Goal: Navigation & Orientation: Find specific page/section

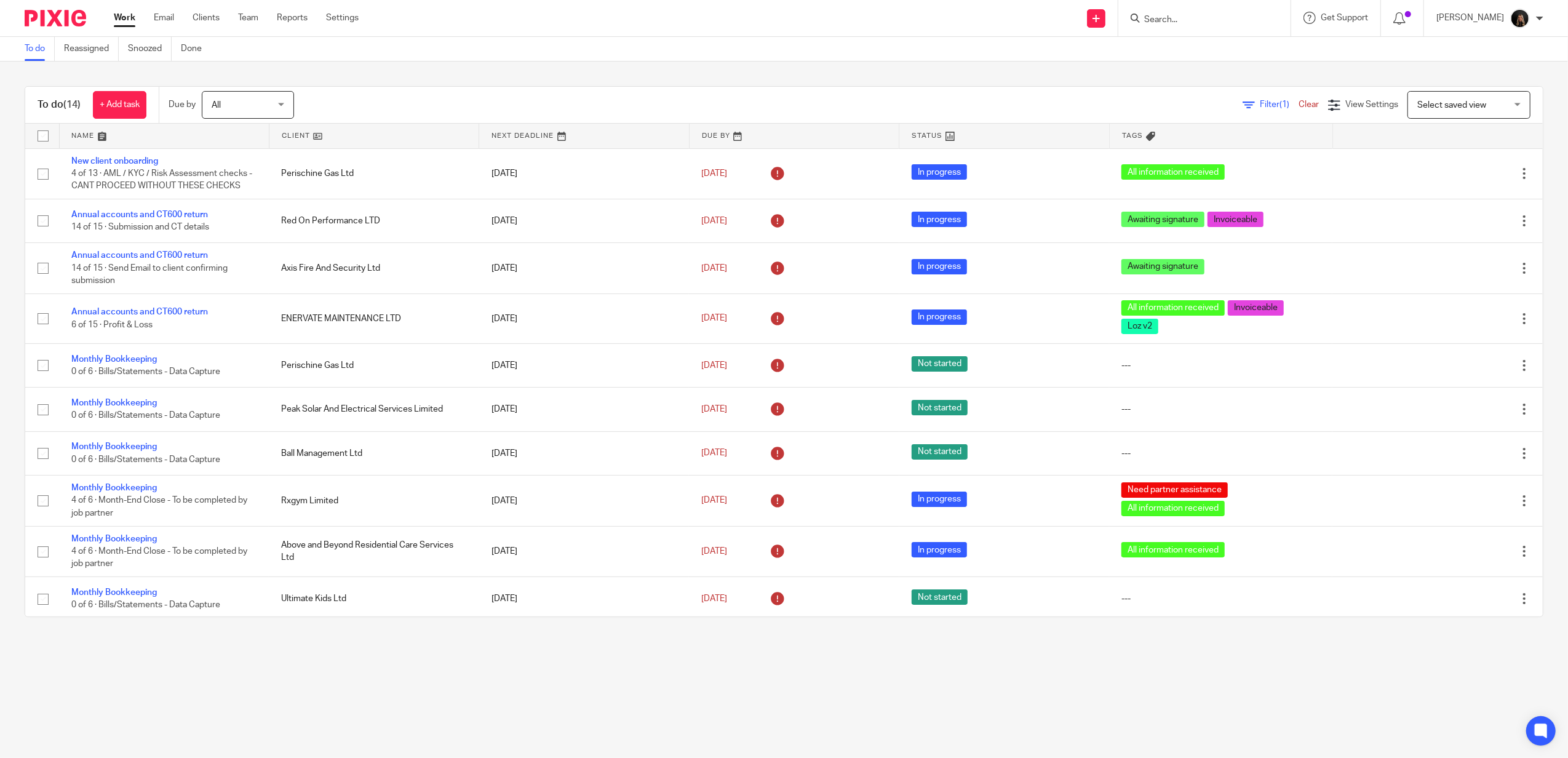
click at [49, 20] on img at bounding box center [55, 17] width 62 height 16
click at [77, 23] on img at bounding box center [55, 17] width 62 height 16
click at [1195, 23] on input "Search" at bounding box center [1198, 20] width 111 height 11
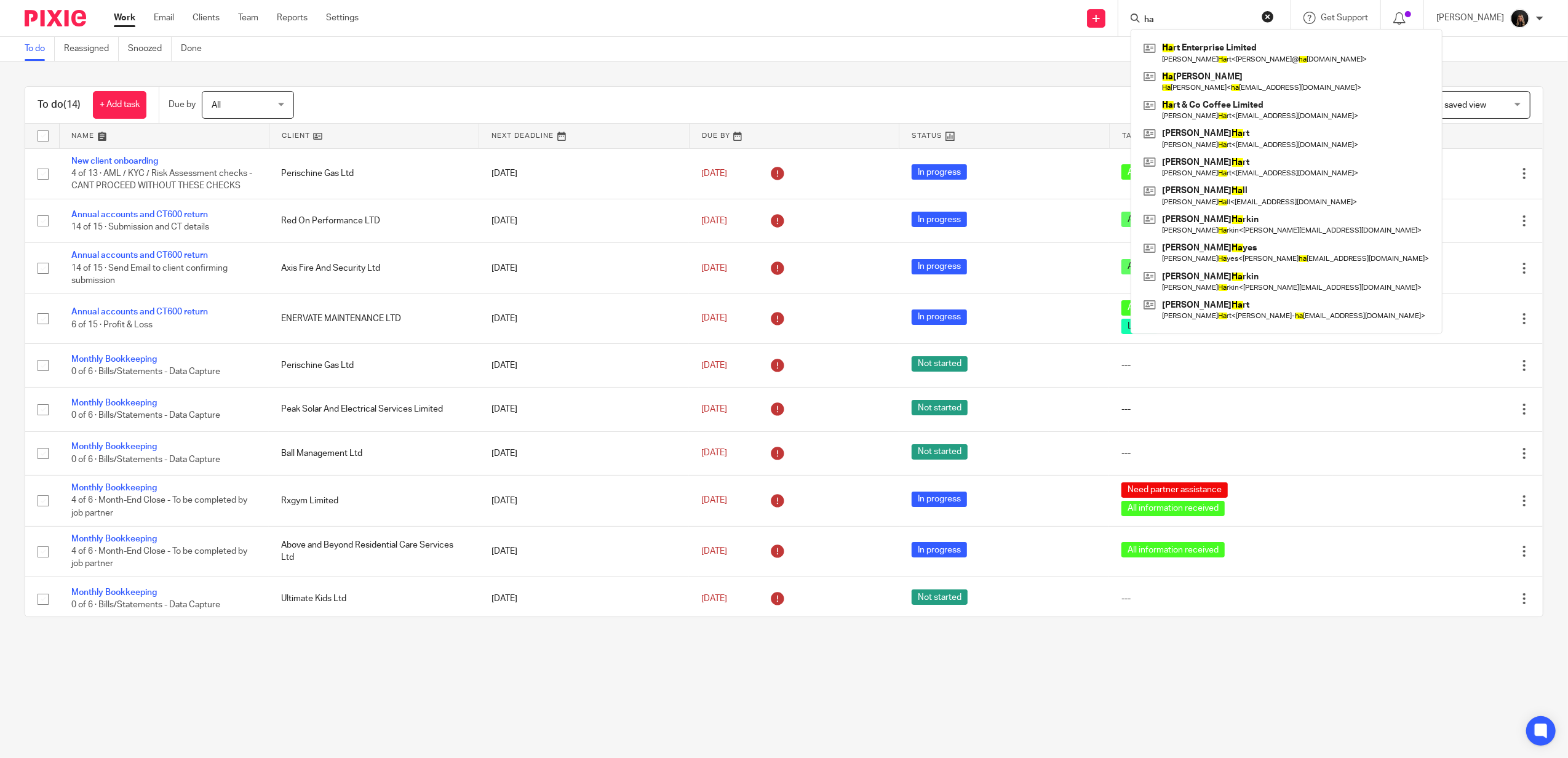
type input "h"
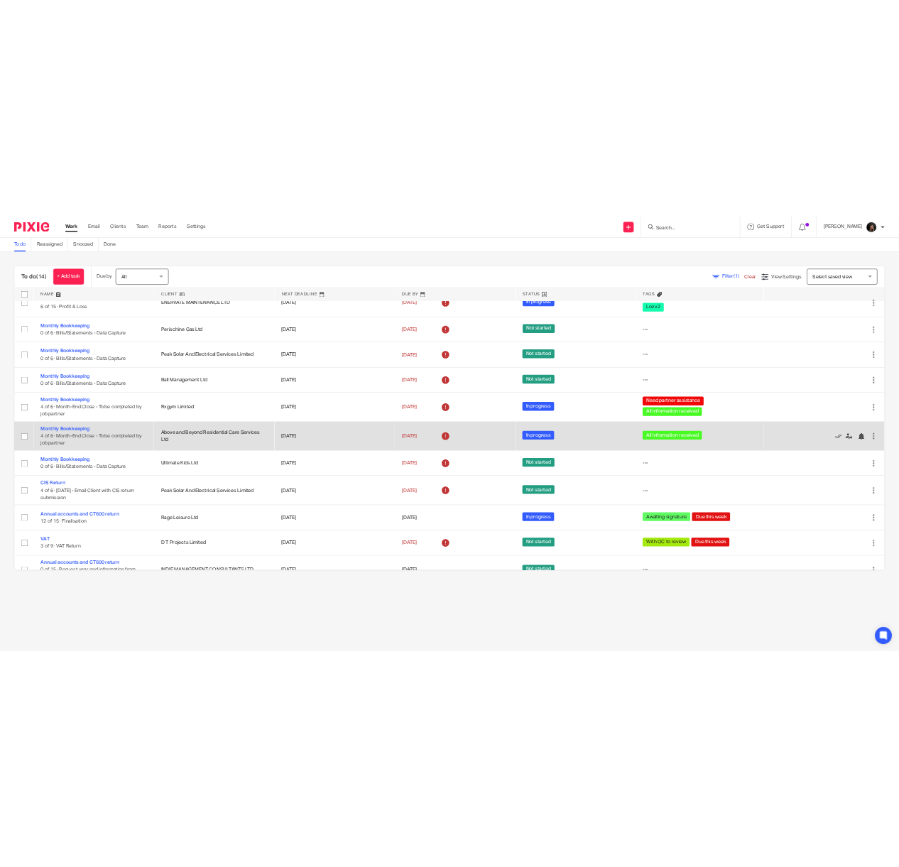
scroll to position [228, 0]
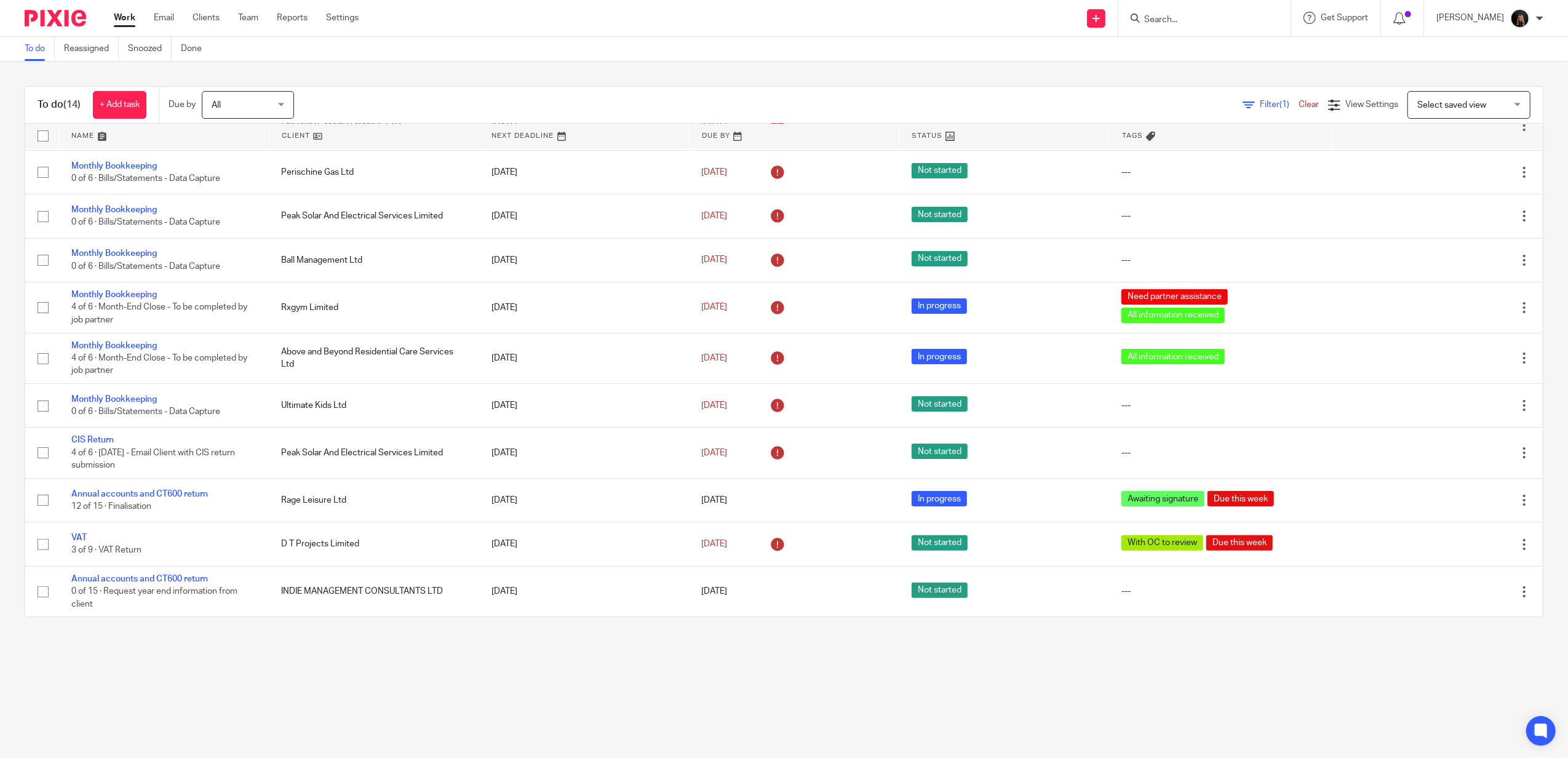
click at [612, 703] on main "To do Reassigned Snoozed Done To do (14) + Add task Due by All All Today Tomorr…" at bounding box center [784, 379] width 1568 height 758
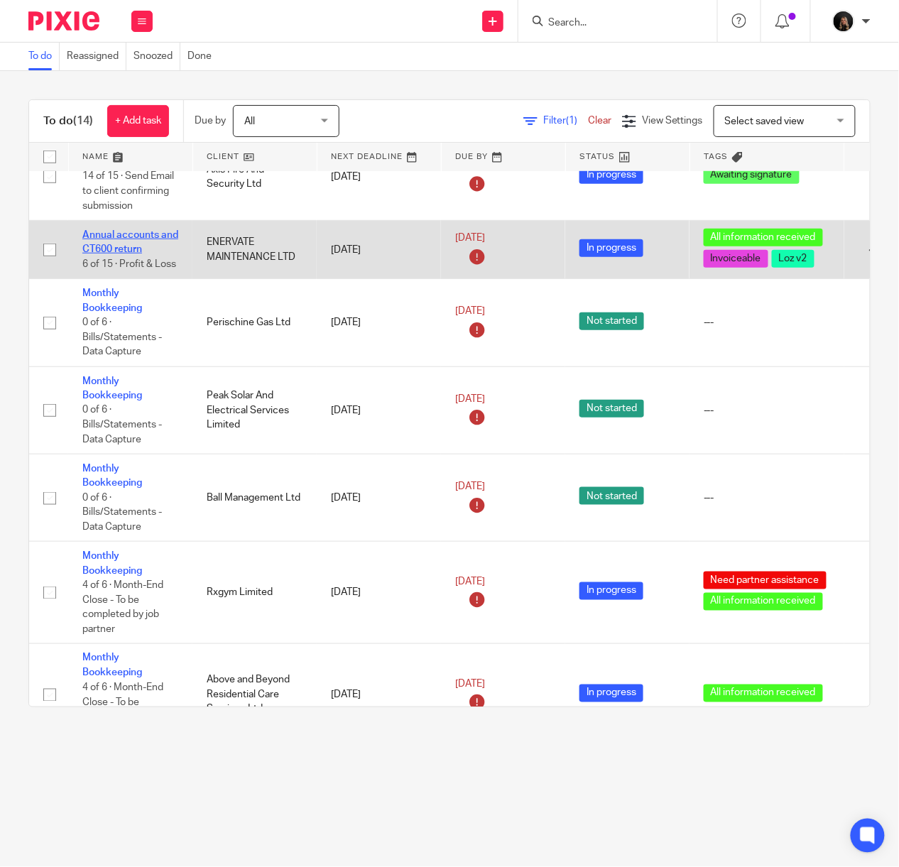
click at [124, 251] on link "Annual accounts and CT600 return" at bounding box center [130, 242] width 96 height 24
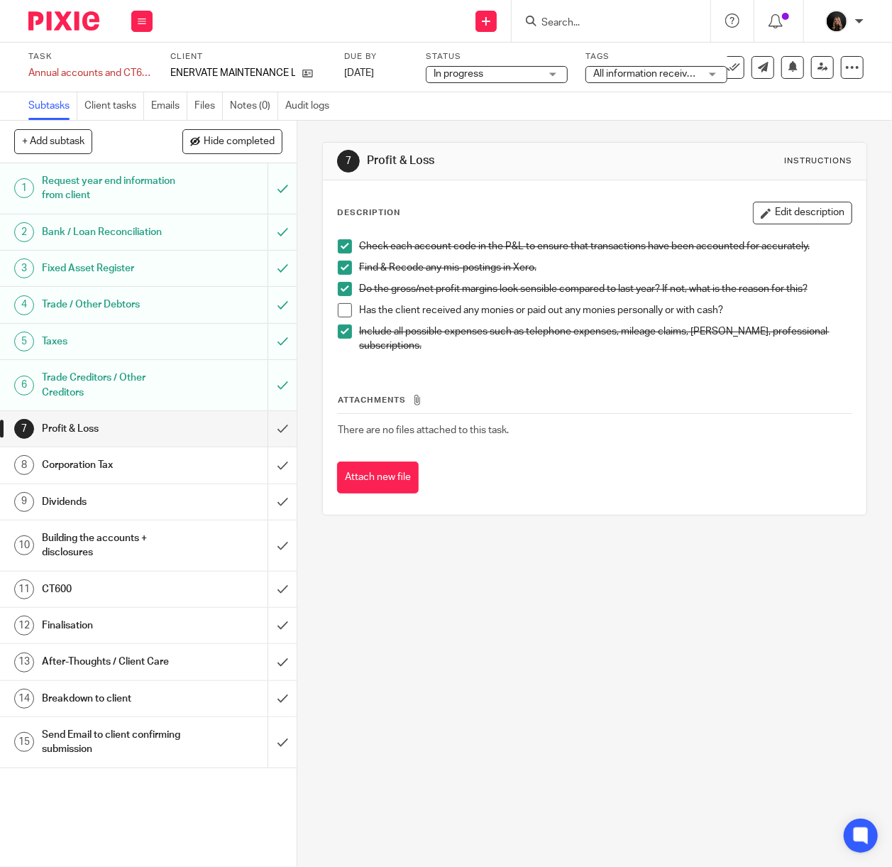
click at [574, 27] on input "Search" at bounding box center [604, 23] width 128 height 13
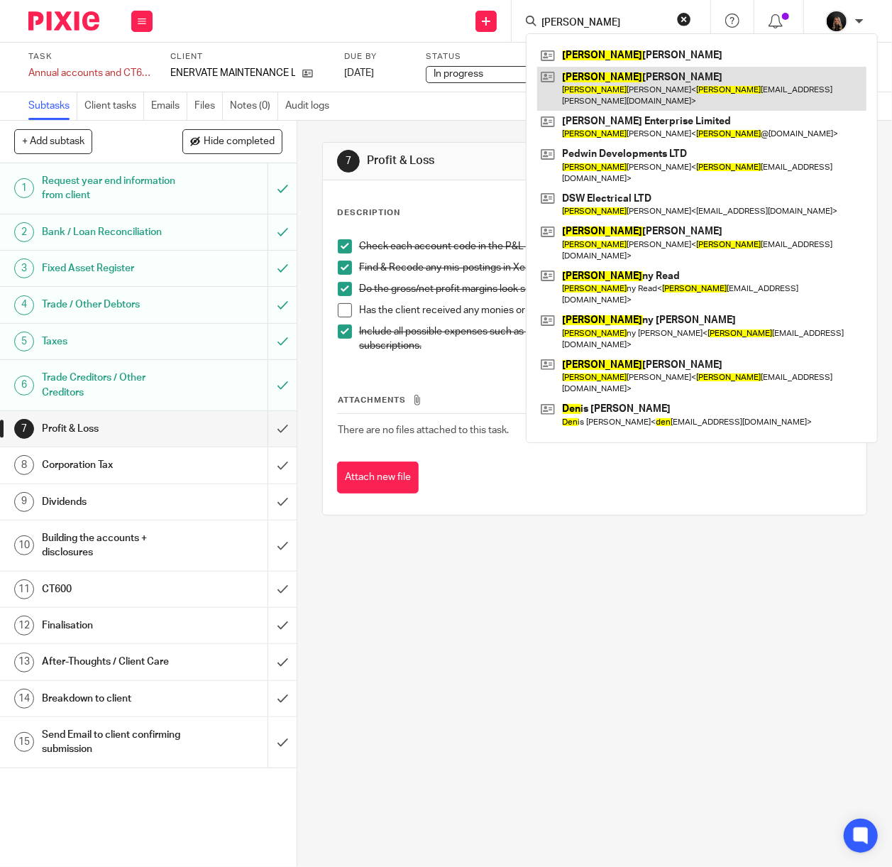
type input "dean"
click at [629, 85] on link at bounding box center [701, 89] width 329 height 44
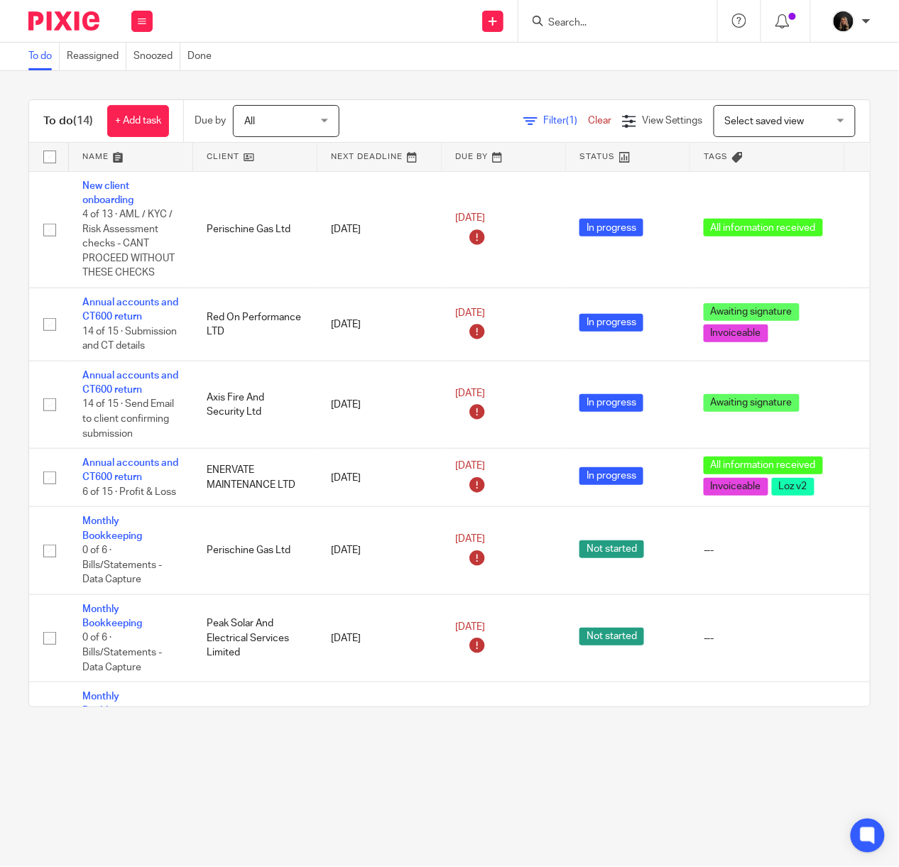
click at [197, 772] on main "To do Reassigned Snoozed Done To do (14) + Add task Due by All All Today Tomorr…" at bounding box center [449, 433] width 899 height 867
click at [194, 737] on main "To do Reassigned Snoozed Done To do (14) + Add task Due by All All Today Tomorr…" at bounding box center [449, 433] width 899 height 867
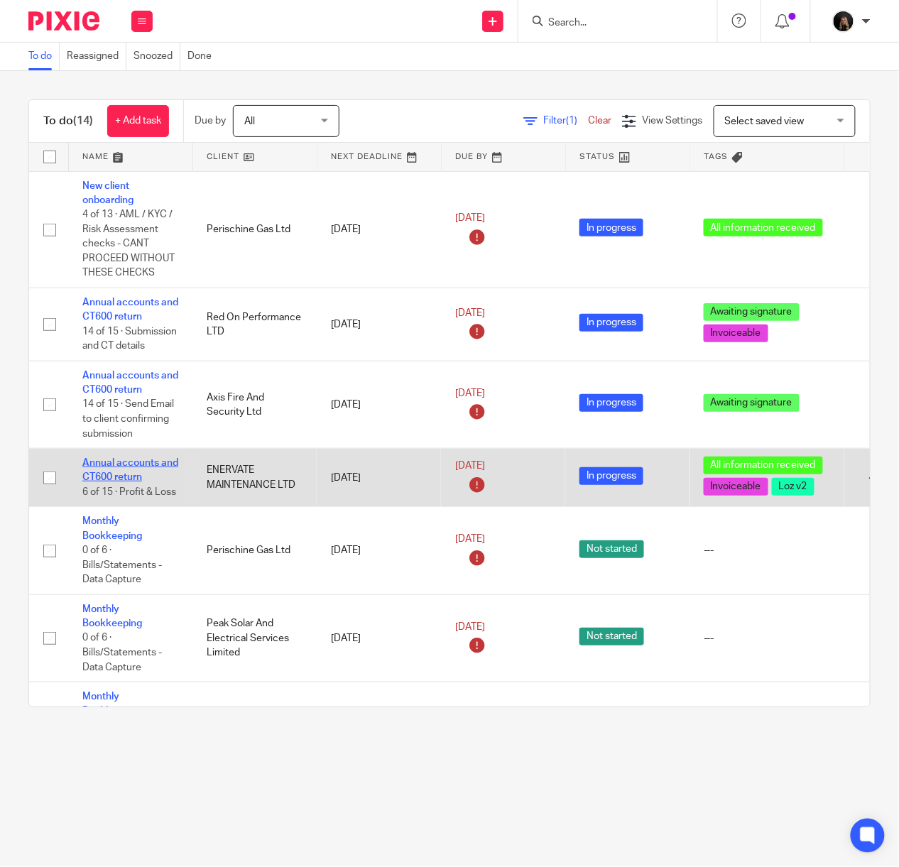
click at [143, 477] on link "Annual accounts and CT600 return" at bounding box center [130, 470] width 96 height 24
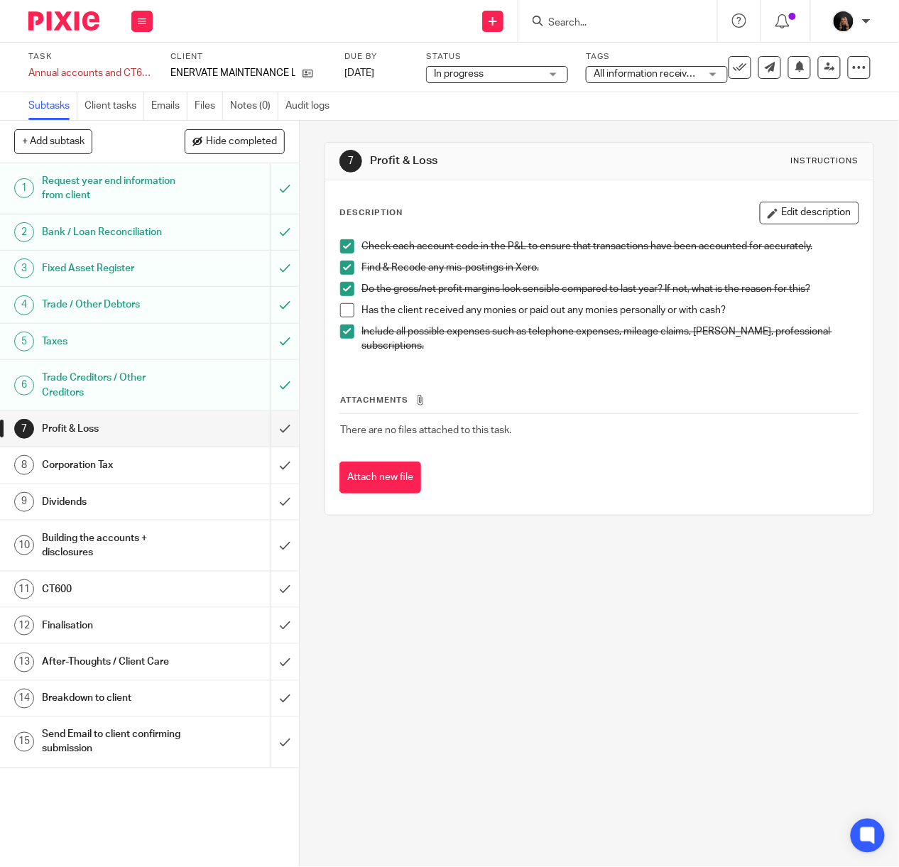
click at [494, 496] on div "Description Edit description Check each account code in the P&L to ensure that …" at bounding box center [599, 347] width 548 height 334
click at [114, 305] on h1 "Trade / Other Debtors" at bounding box center [113, 304] width 143 height 21
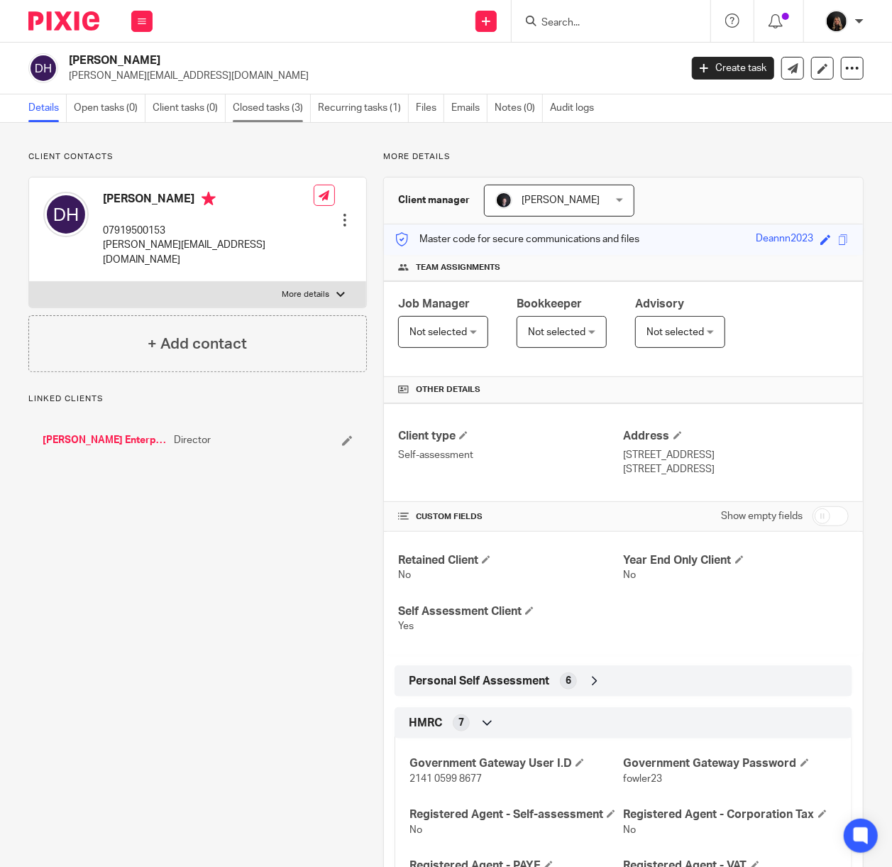
click at [243, 114] on link "Closed tasks (3)" at bounding box center [272, 108] width 78 height 28
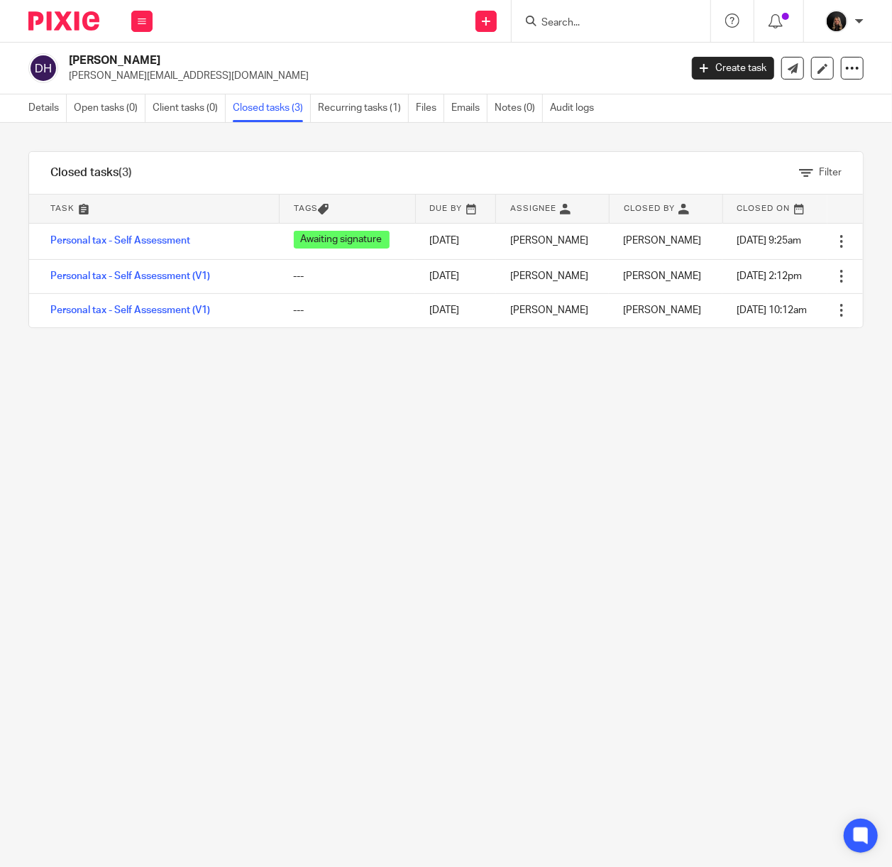
click at [581, 24] on input "Search" at bounding box center [604, 23] width 128 height 13
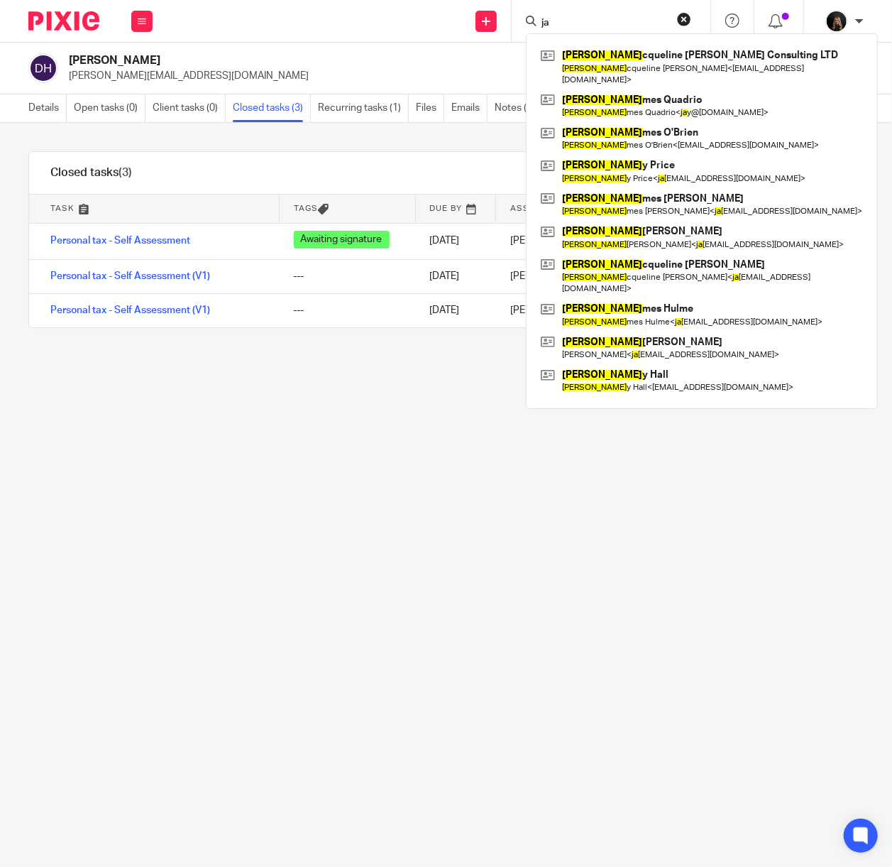
type input "j"
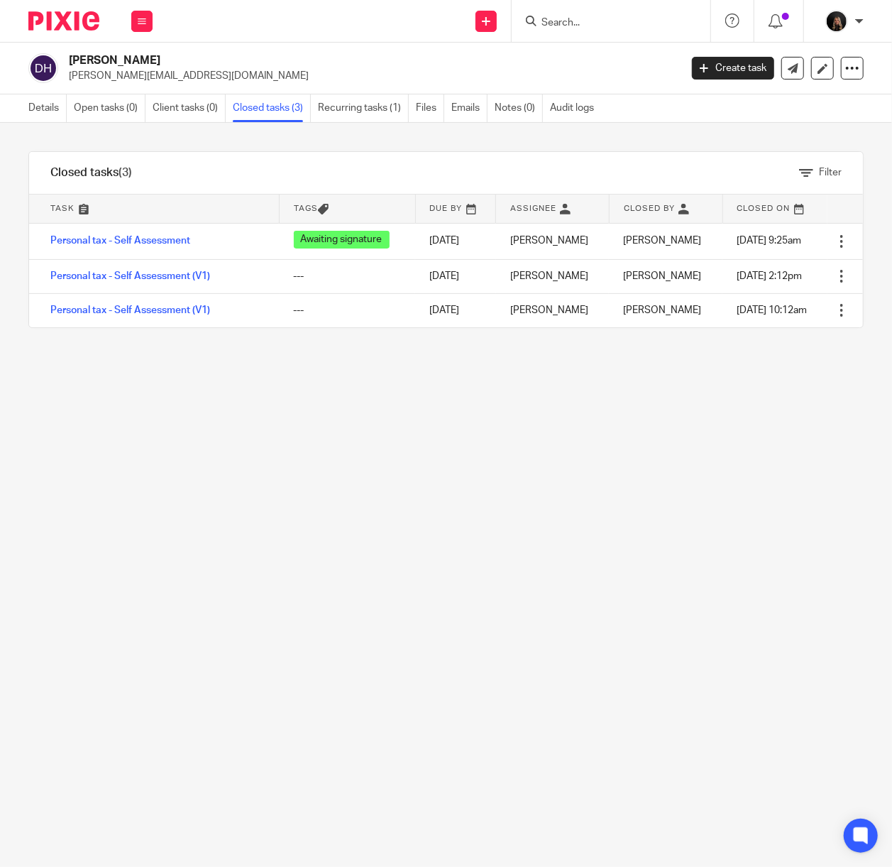
click at [558, 31] on div at bounding box center [611, 21] width 199 height 42
click at [577, 28] on input "Search" at bounding box center [604, 23] width 128 height 13
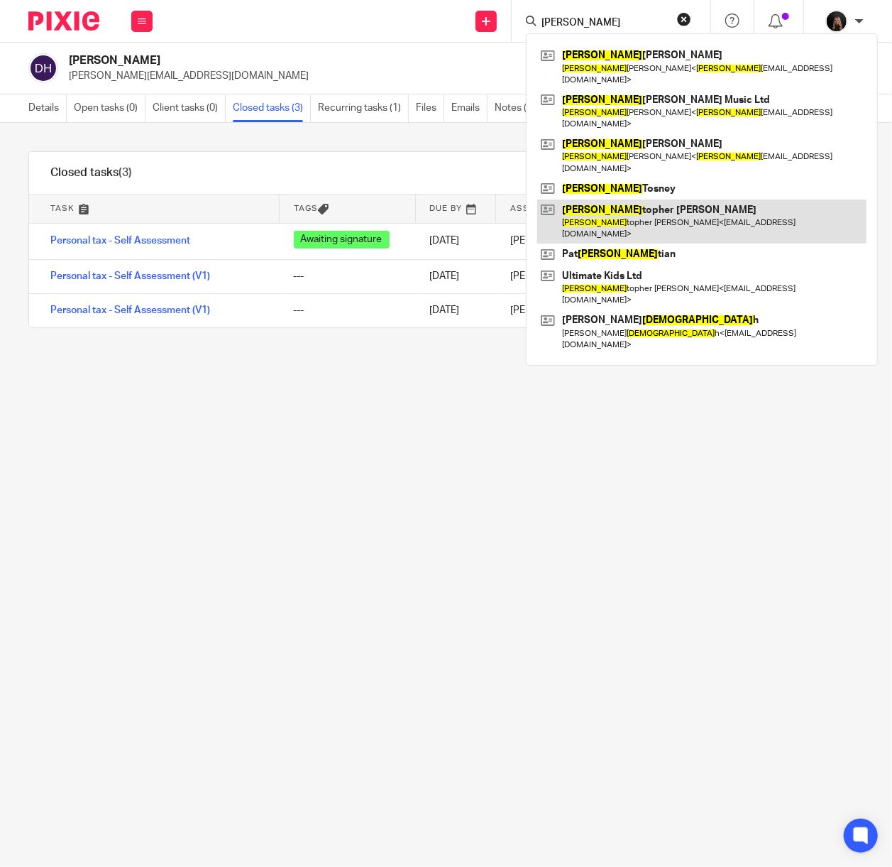
type input "chris"
click at [649, 200] on link at bounding box center [701, 222] width 329 height 44
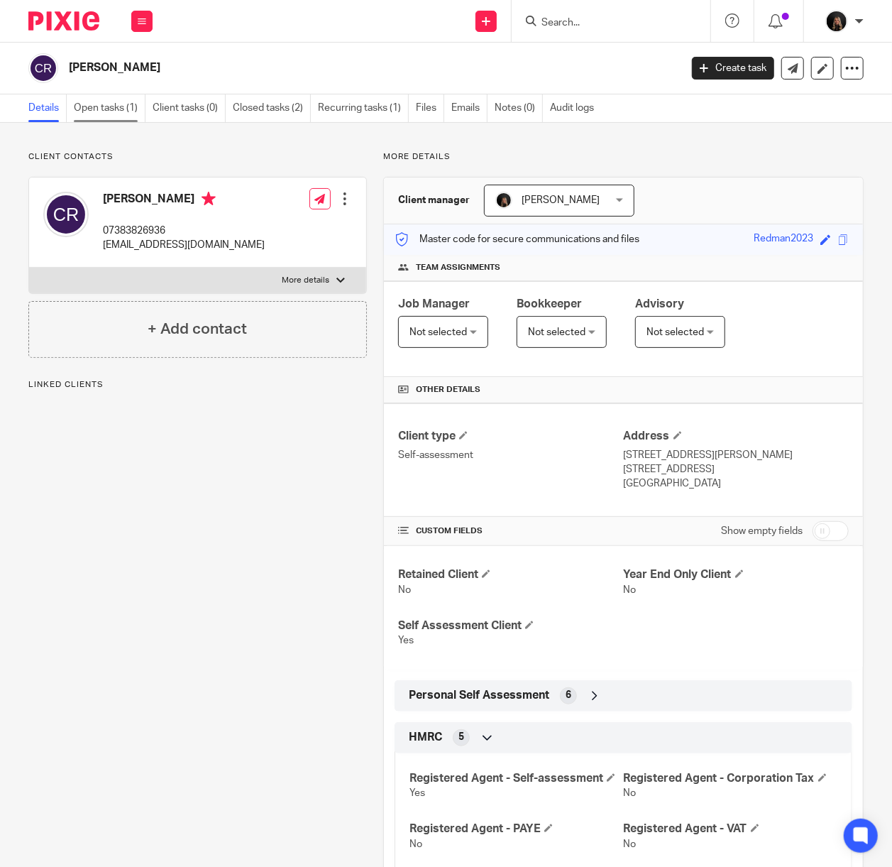
click at [126, 106] on link "Open tasks (1)" at bounding box center [110, 108] width 72 height 28
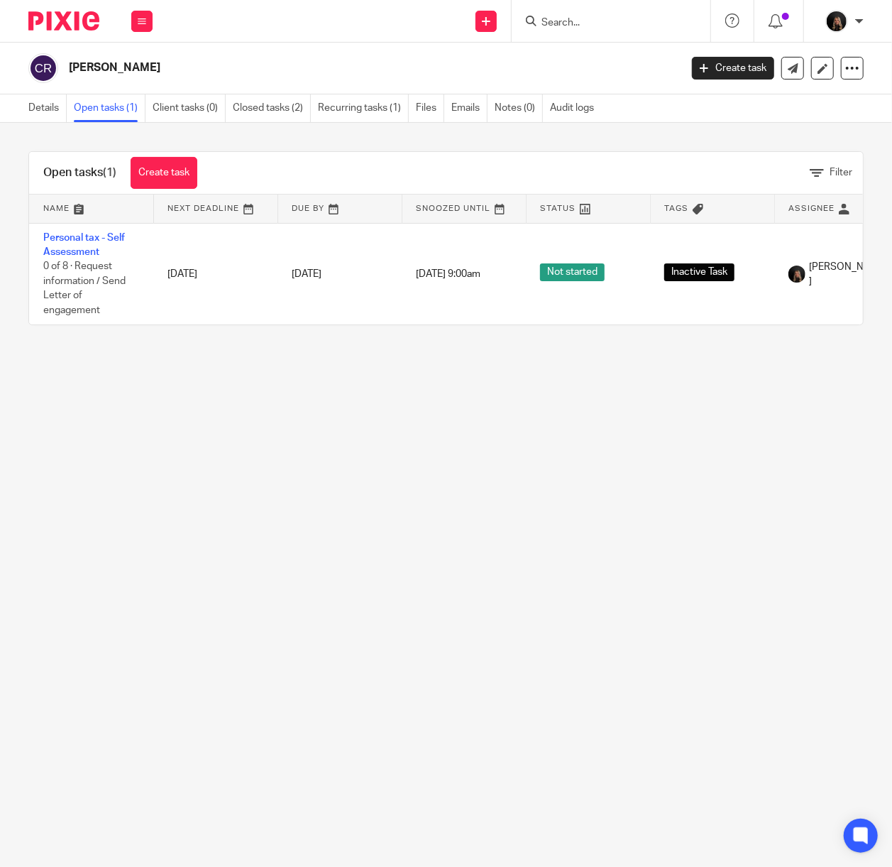
click at [575, 28] on input "Search" at bounding box center [604, 23] width 128 height 13
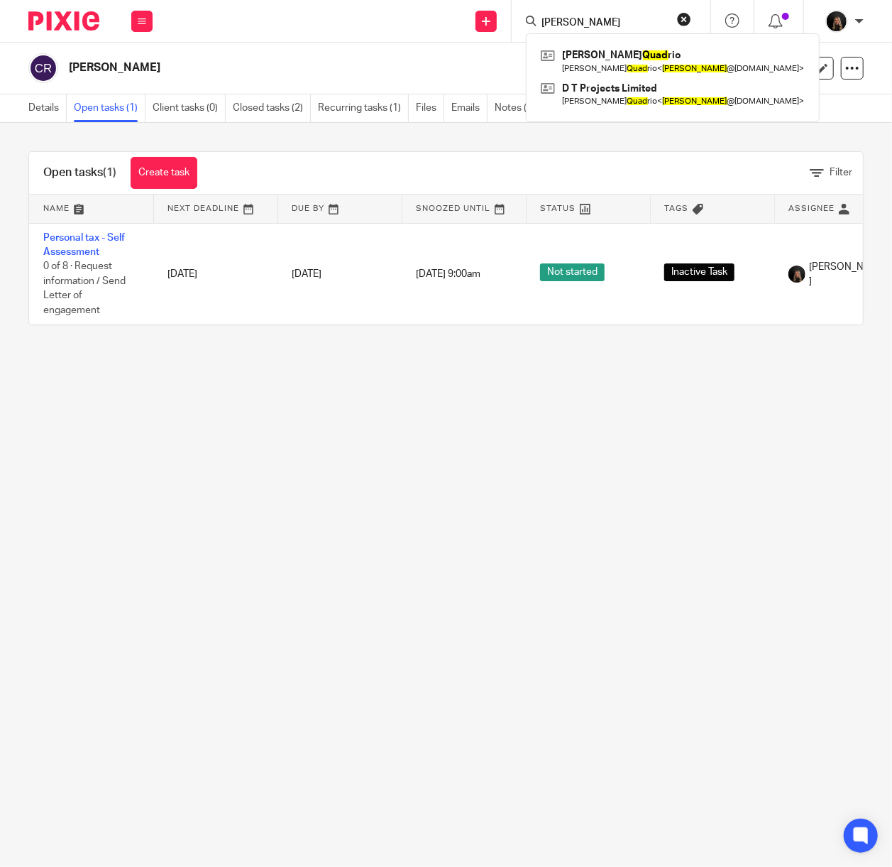
type input "jay quad"
click at [616, 43] on div "James Quad rio James Quad rio < jay @dtprojectsltd.com > D T Projects Limited J…" at bounding box center [673, 77] width 294 height 89
click at [615, 58] on link at bounding box center [672, 61] width 271 height 33
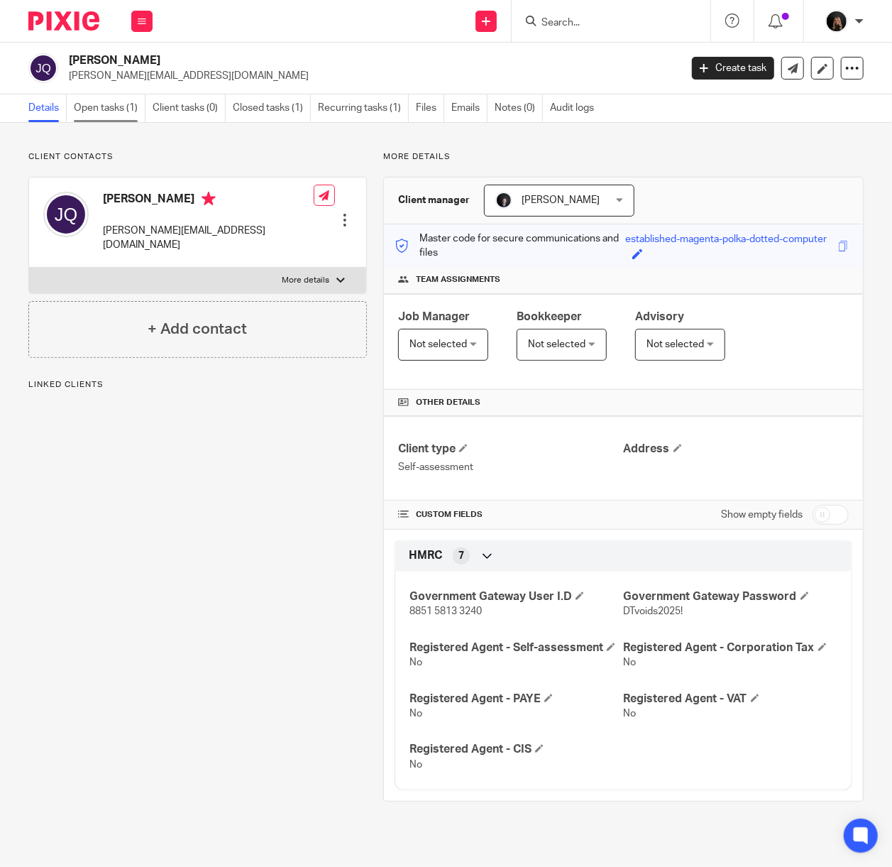
click at [125, 111] on link "Open tasks (1)" at bounding box center [110, 108] width 72 height 28
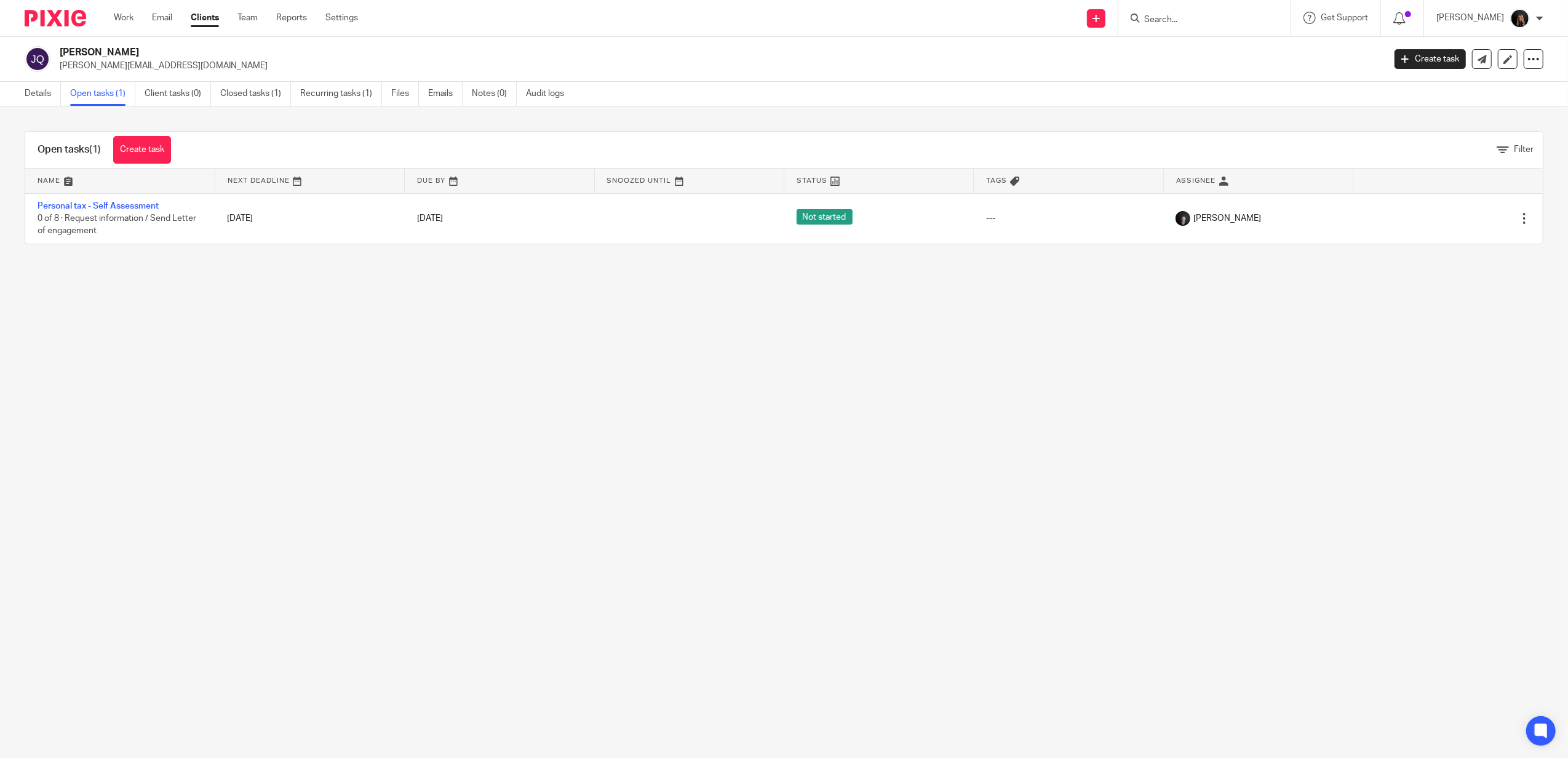
click at [394, 431] on main "[PERSON_NAME] [PERSON_NAME][EMAIL_ADDRESS][DOMAIN_NAME] Create task Update from…" at bounding box center [784, 379] width 1568 height 758
click at [131, 16] on link "Work" at bounding box center [123, 17] width 20 height 12
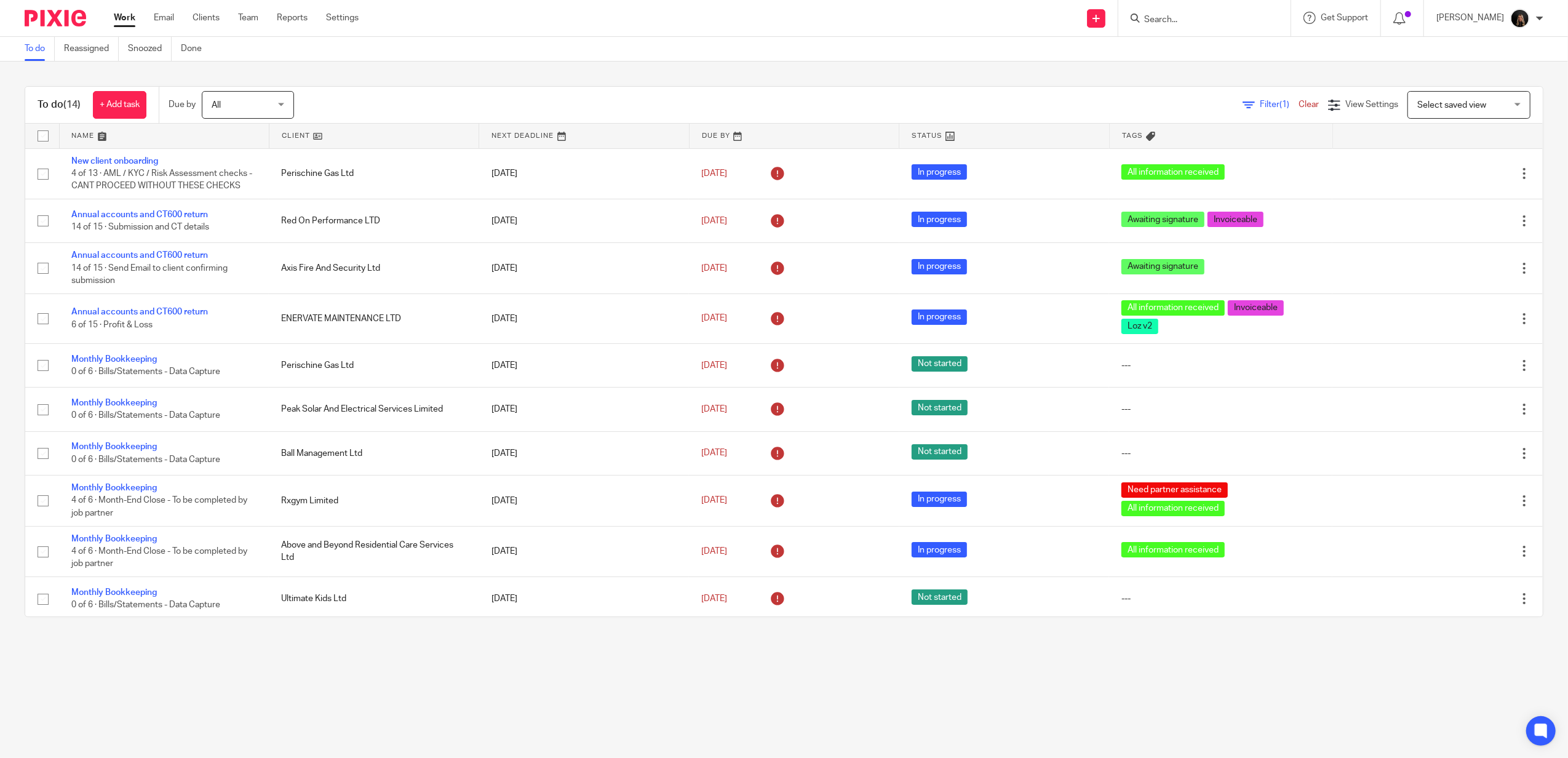
click at [1195, 24] on input "Search" at bounding box center [1198, 20] width 111 height 11
type input "artabe"
drag, startPoint x: 1233, startPoint y: 23, endPoint x: 1137, endPoint y: 25, distance: 96.0
click at [1137, 25] on div "Send new email Create task Add client Request signature artabe No results found…" at bounding box center [972, 18] width 1191 height 36
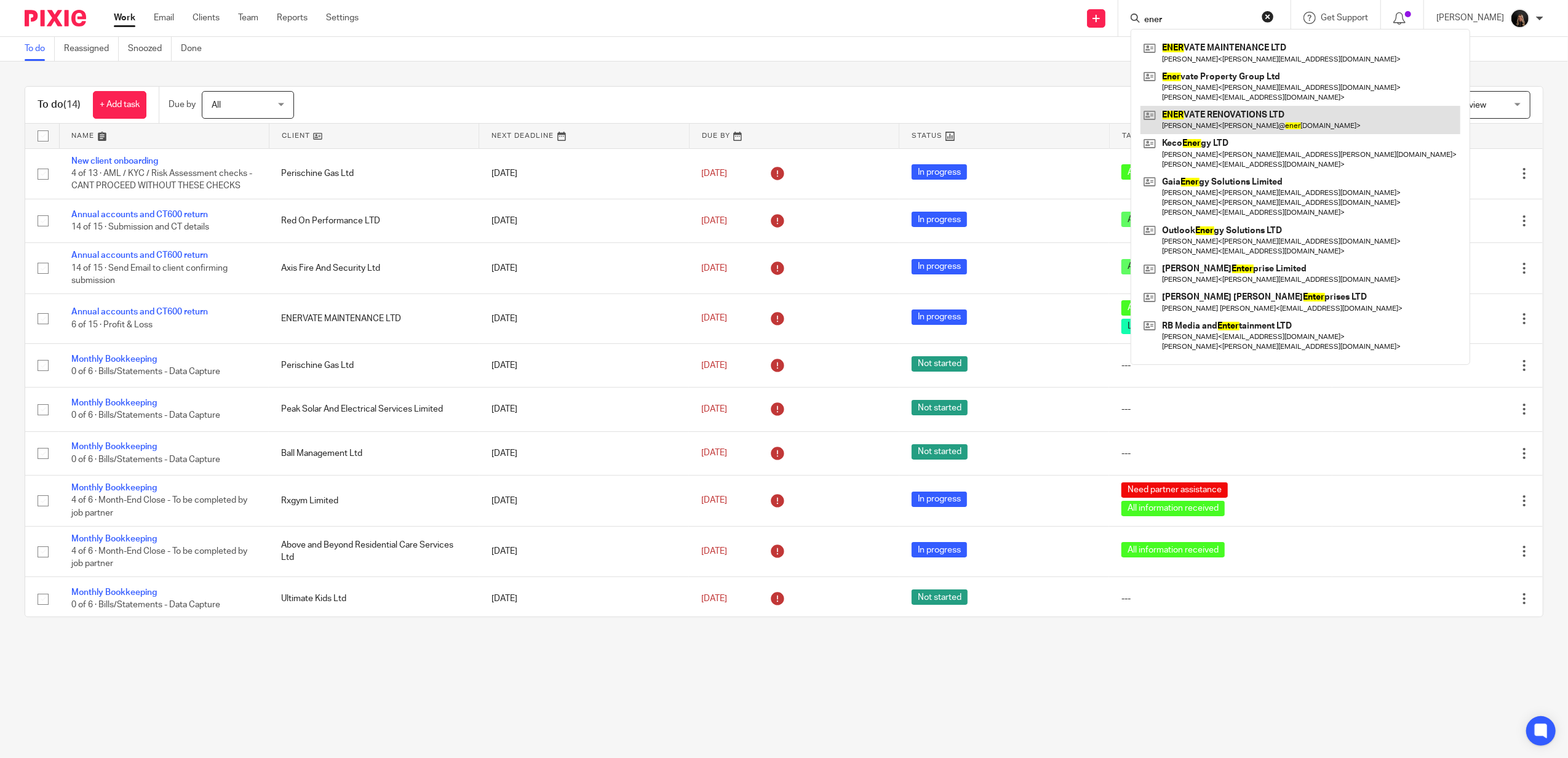
type input "ener"
click at [1258, 122] on link at bounding box center [1299, 120] width 320 height 29
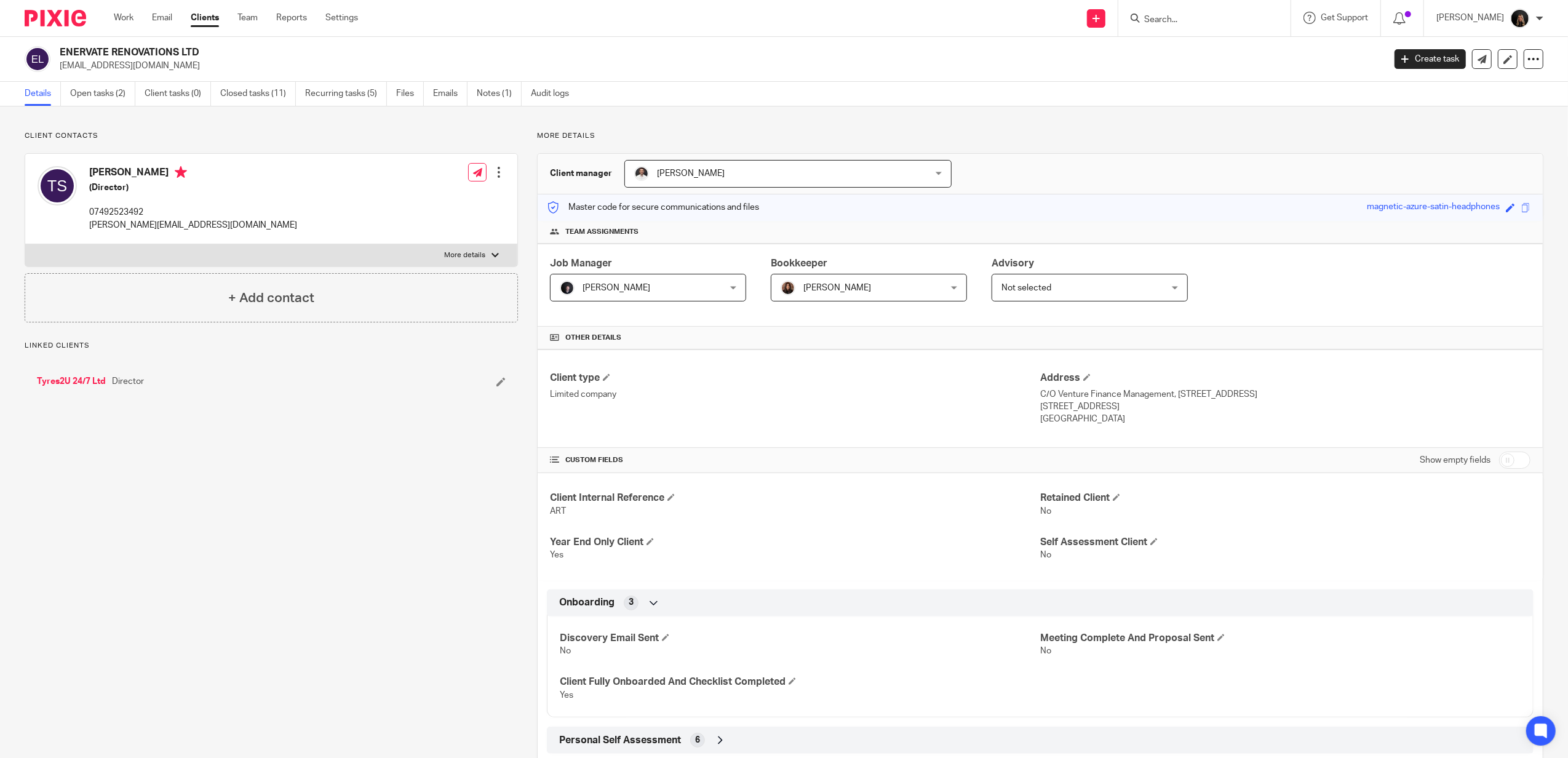
scroll to position [219, 0]
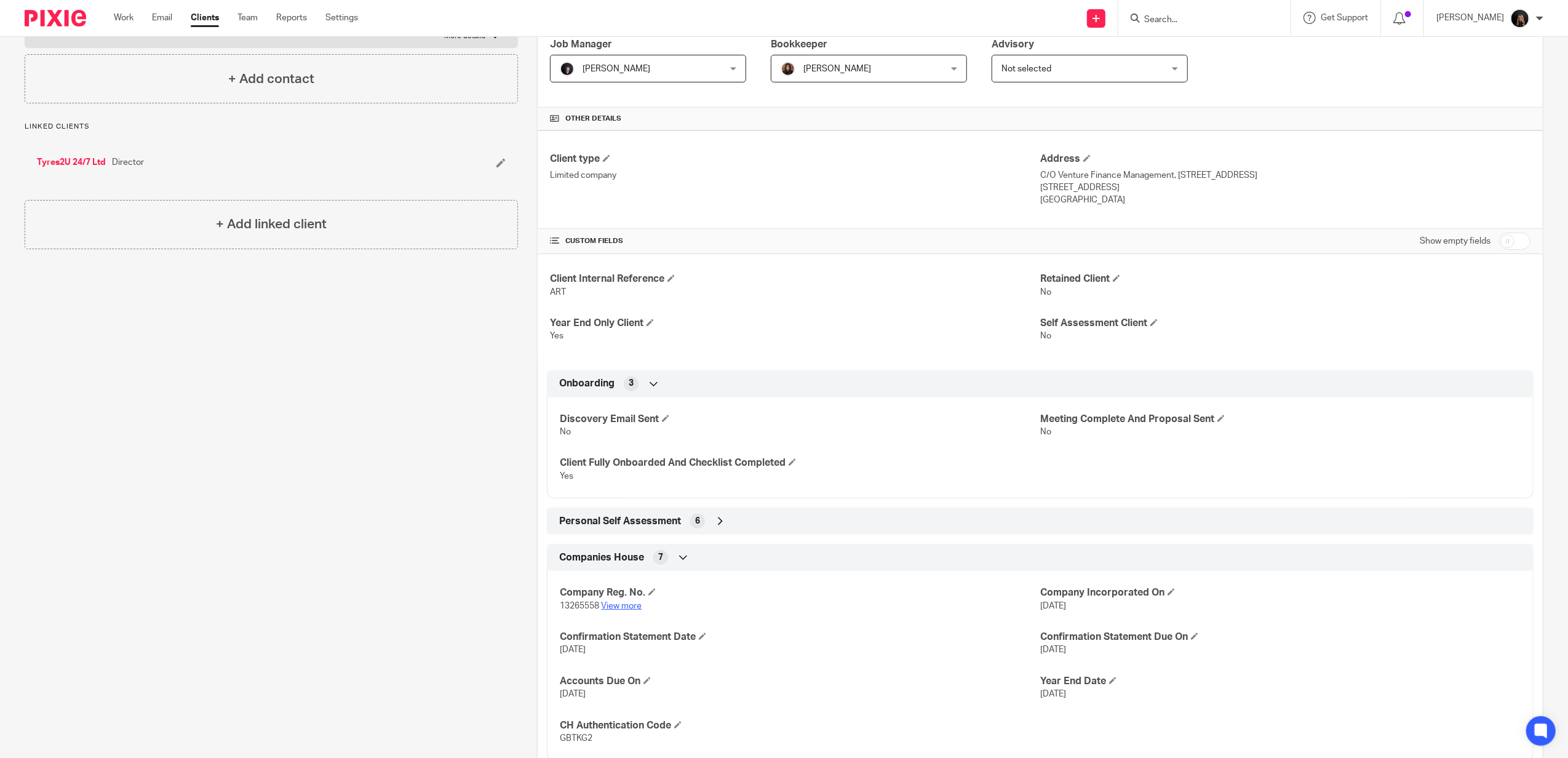
click at [608, 606] on link "View more" at bounding box center [621, 606] width 41 height 9
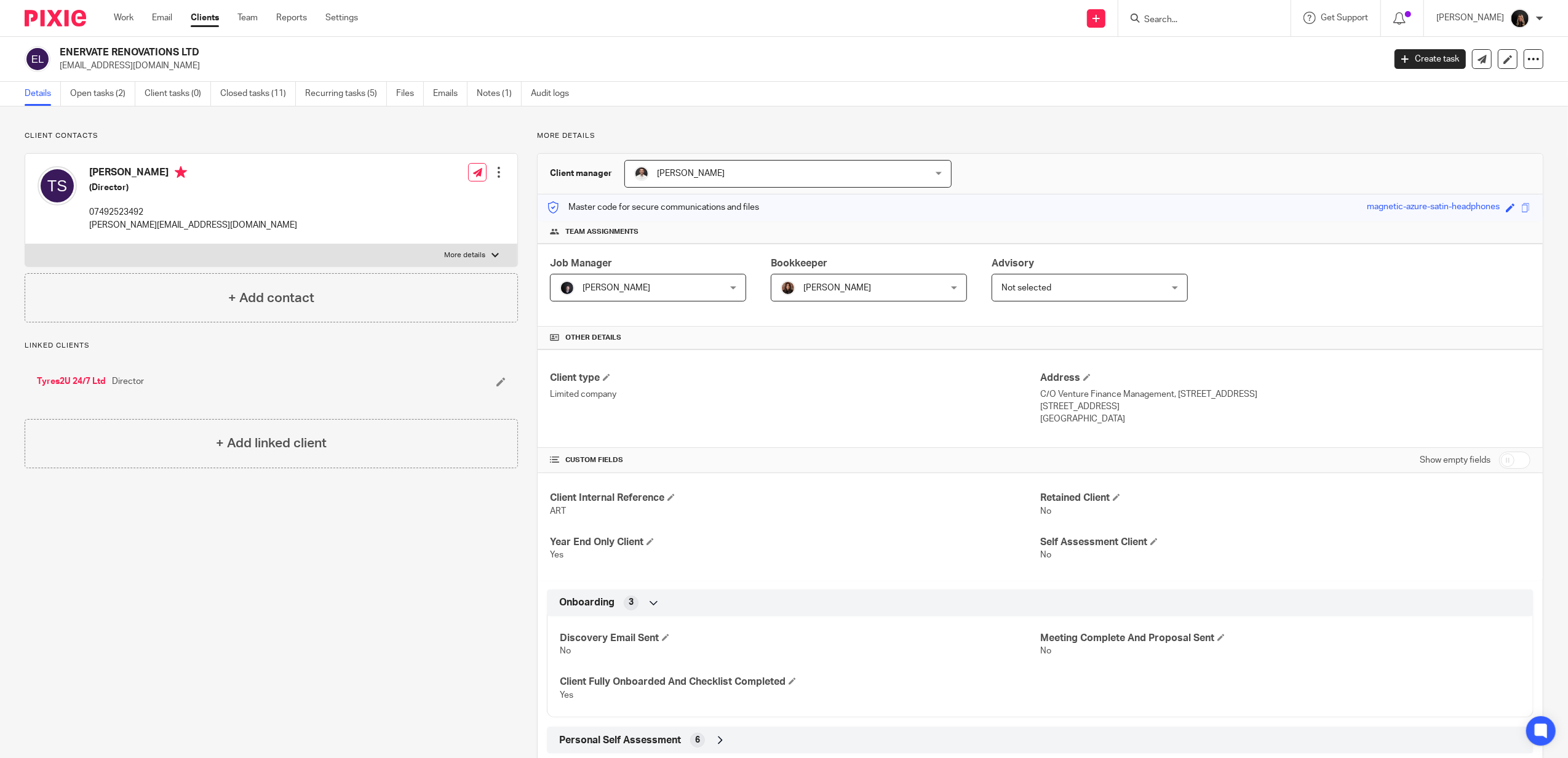
scroll to position [437, 0]
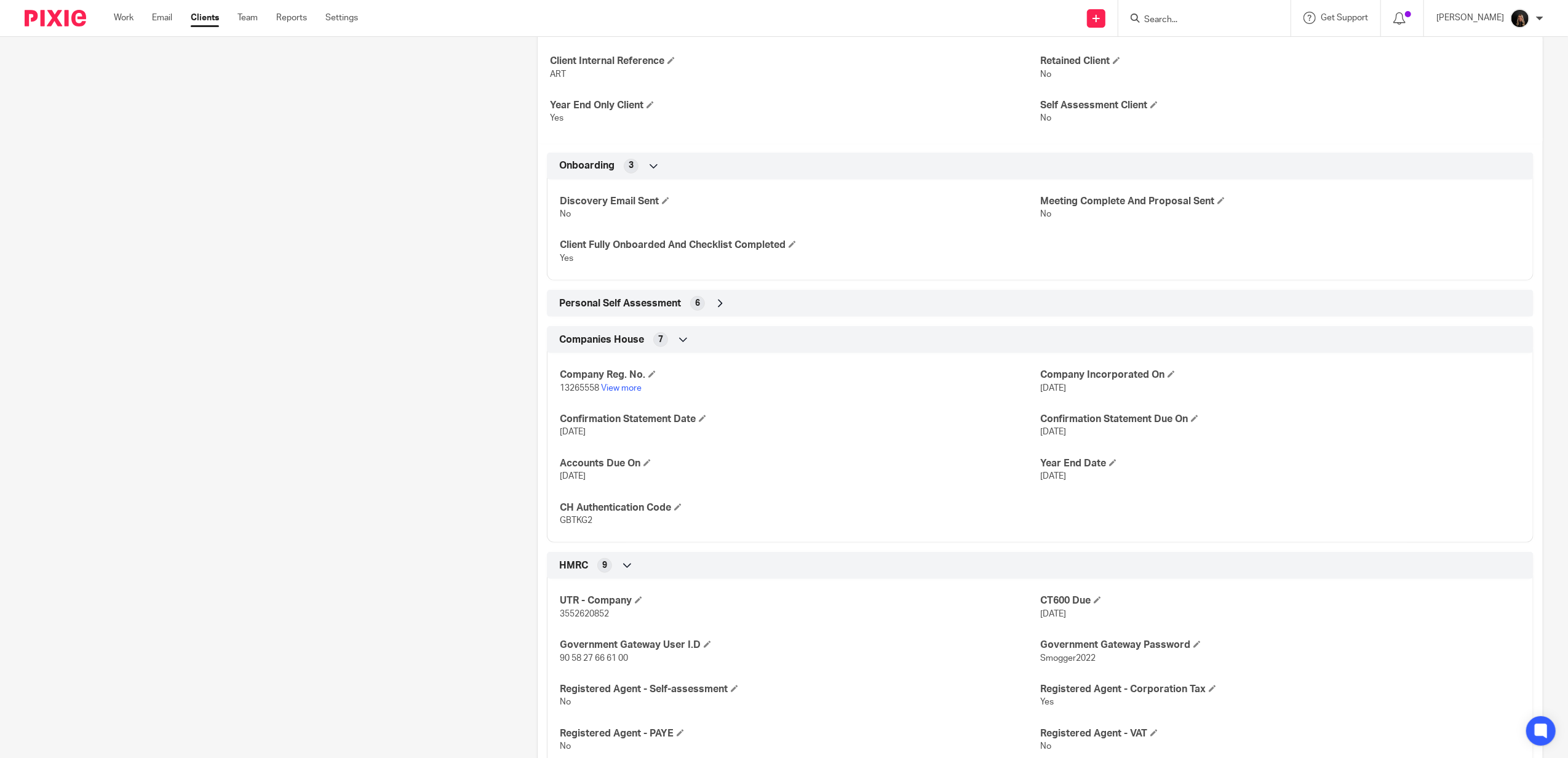
click at [719, 309] on icon at bounding box center [720, 303] width 12 height 12
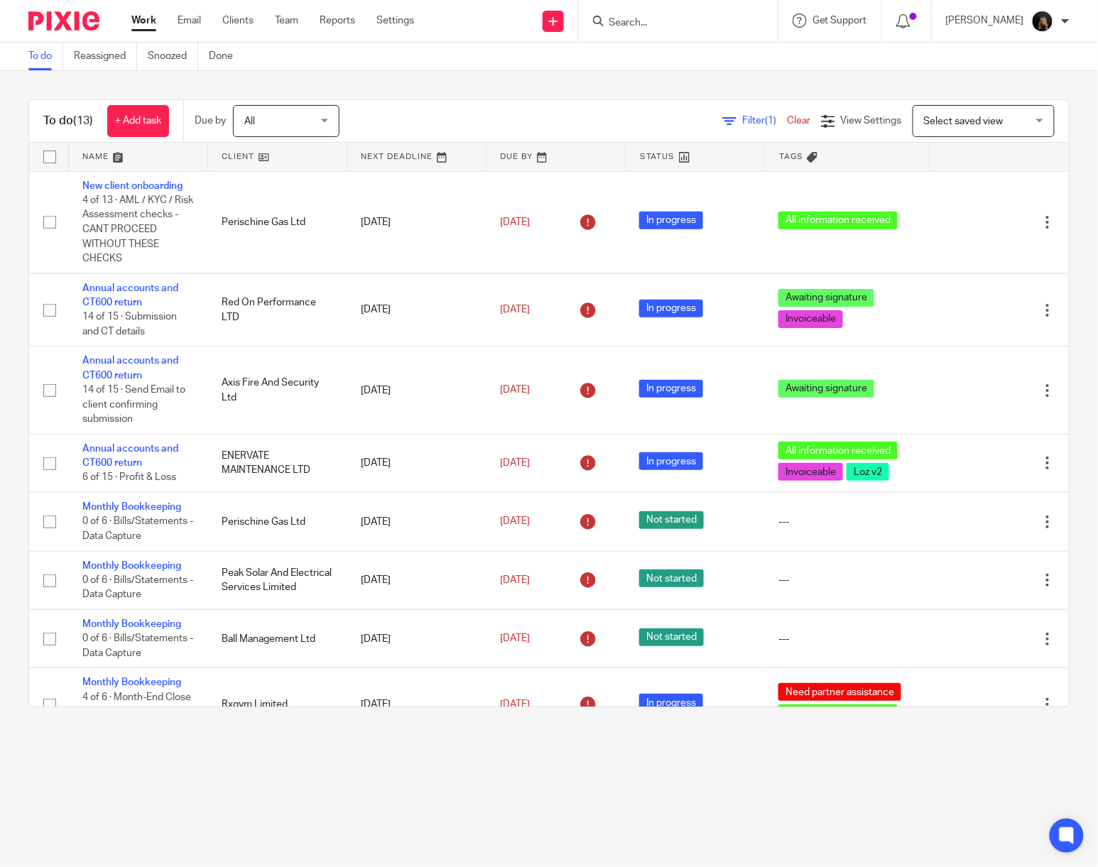
click at [38, 14] on img at bounding box center [63, 20] width 71 height 19
click at [648, 27] on input "Search" at bounding box center [671, 23] width 128 height 13
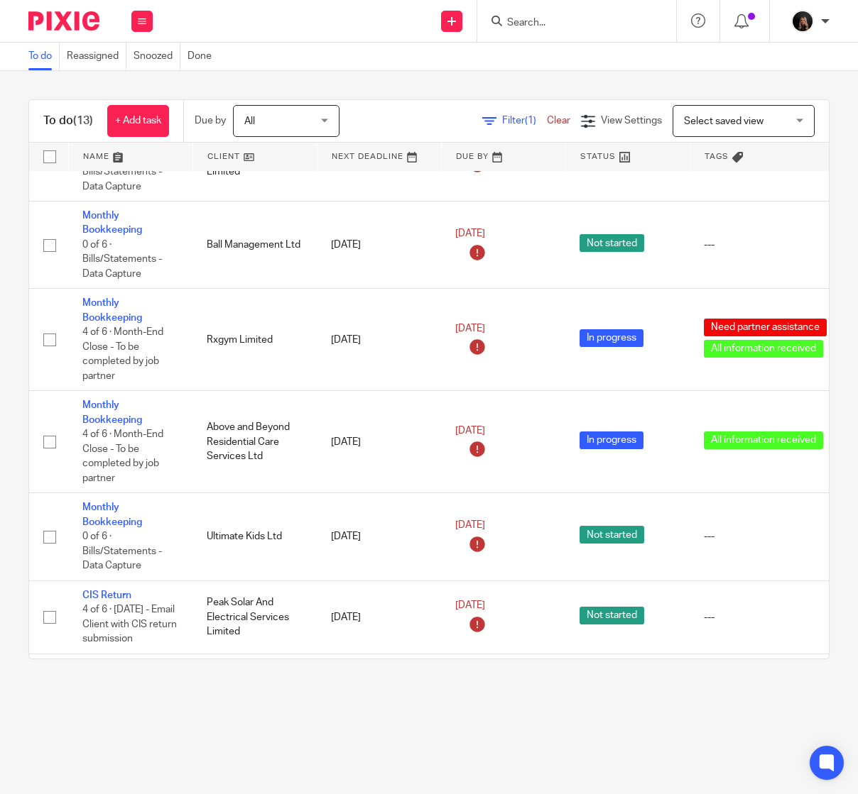
scroll to position [477, 0]
